Goal: Information Seeking & Learning: Find specific fact

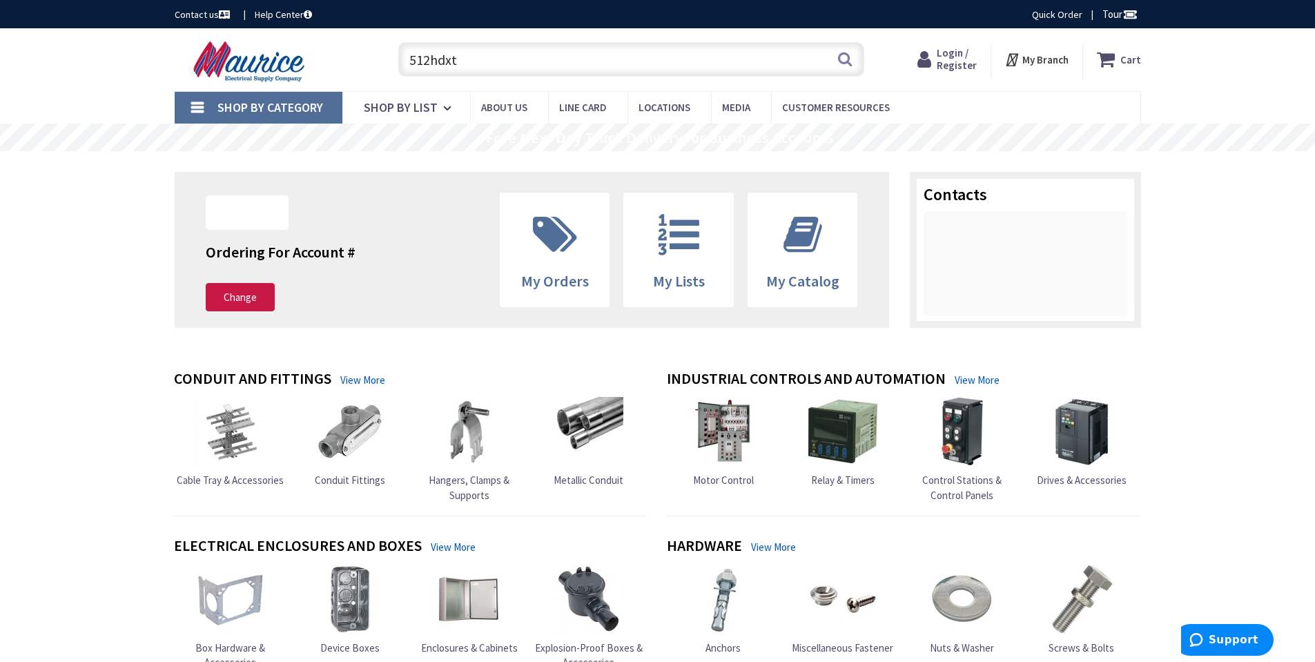
type input "512hdxt"
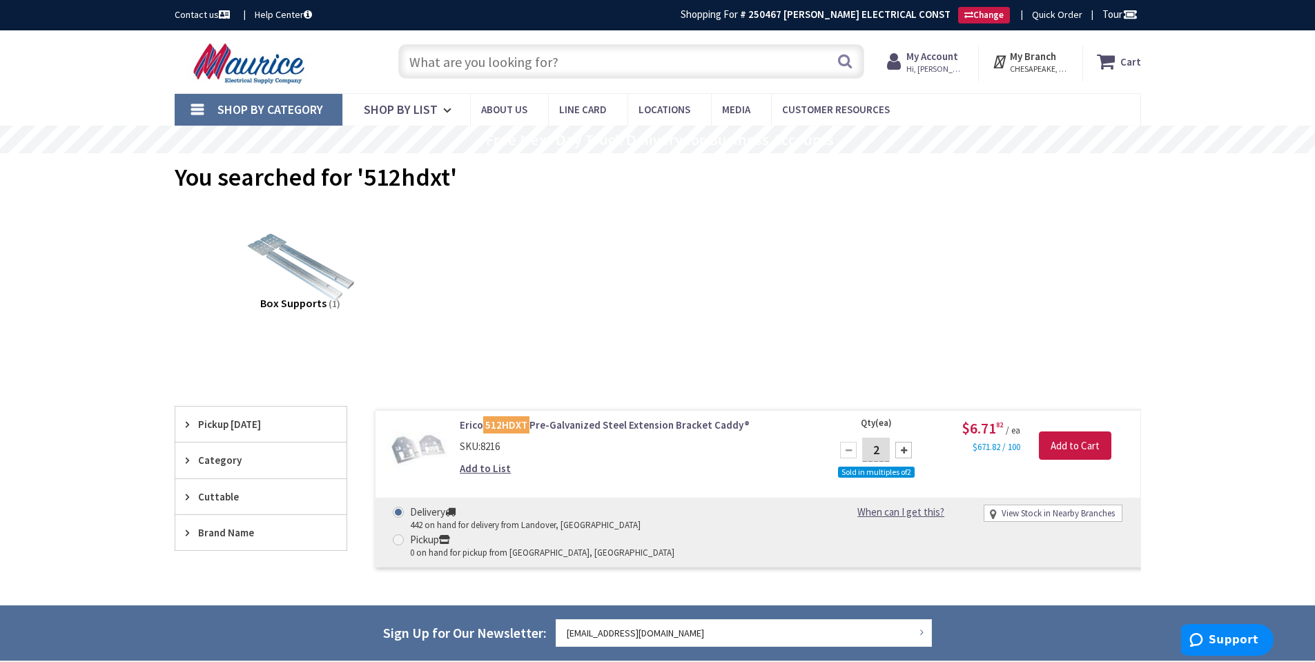
click at [510, 64] on input "text" at bounding box center [631, 61] width 466 height 35
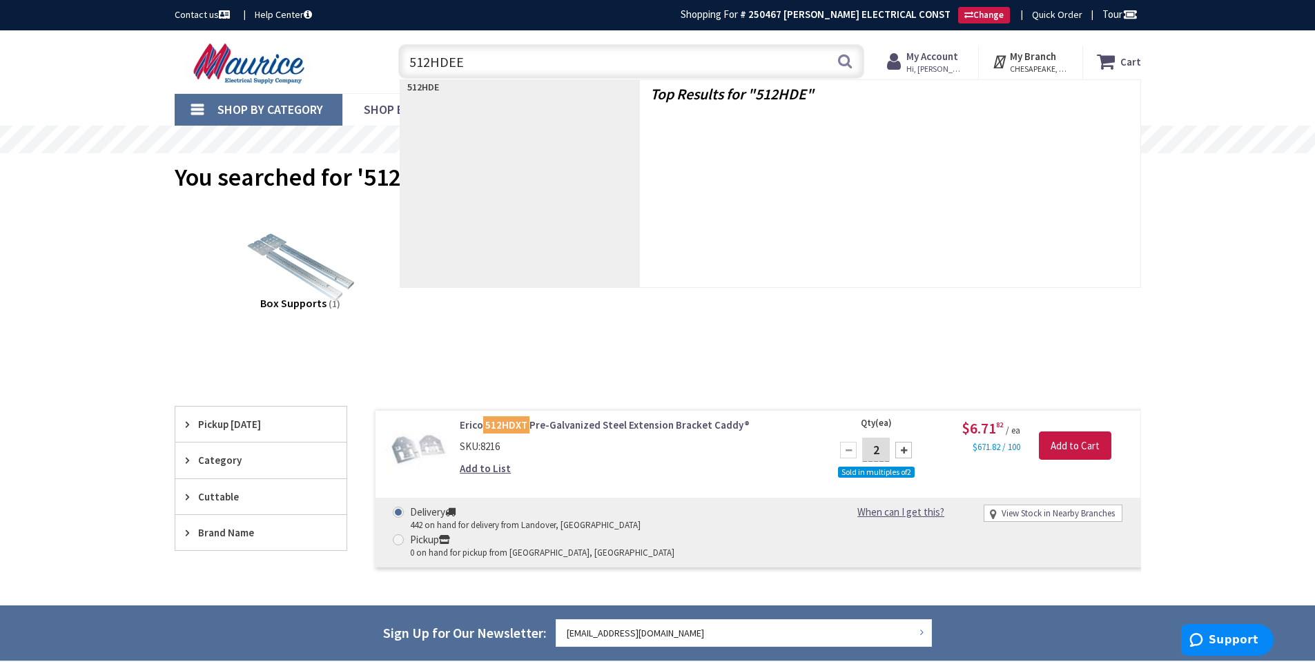
type input "512HDEEP"
